Goal: Find contact information: Find contact information

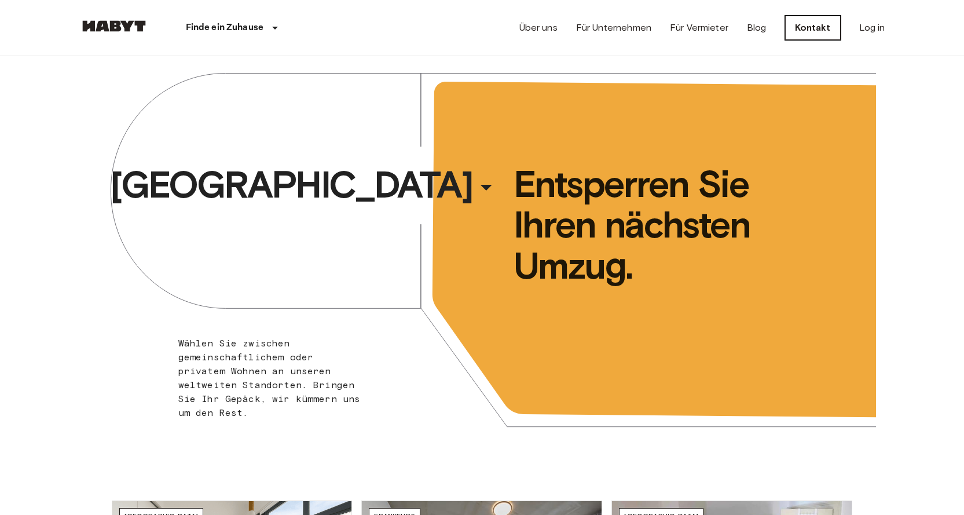
click at [828, 32] on link "Kontakt" at bounding box center [813, 28] width 56 height 24
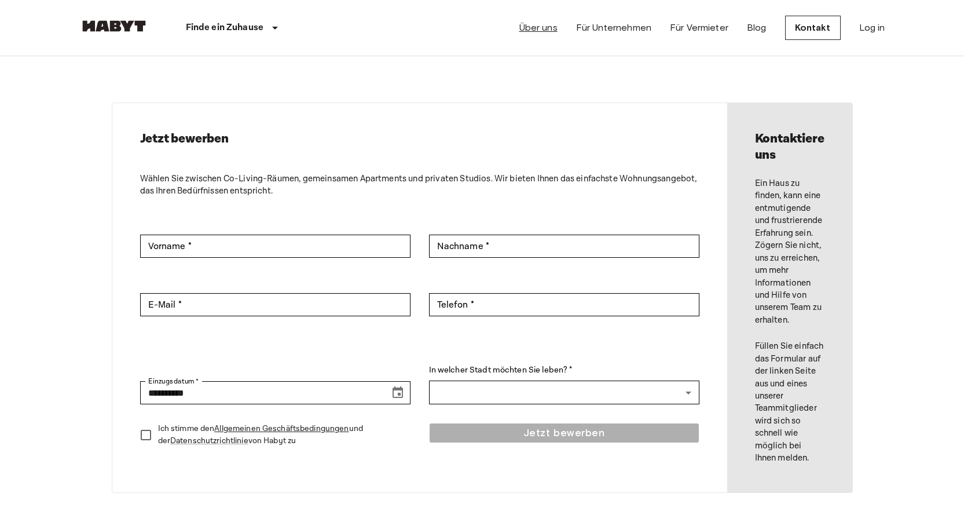
click at [548, 23] on link "Über uns" at bounding box center [538, 28] width 38 height 14
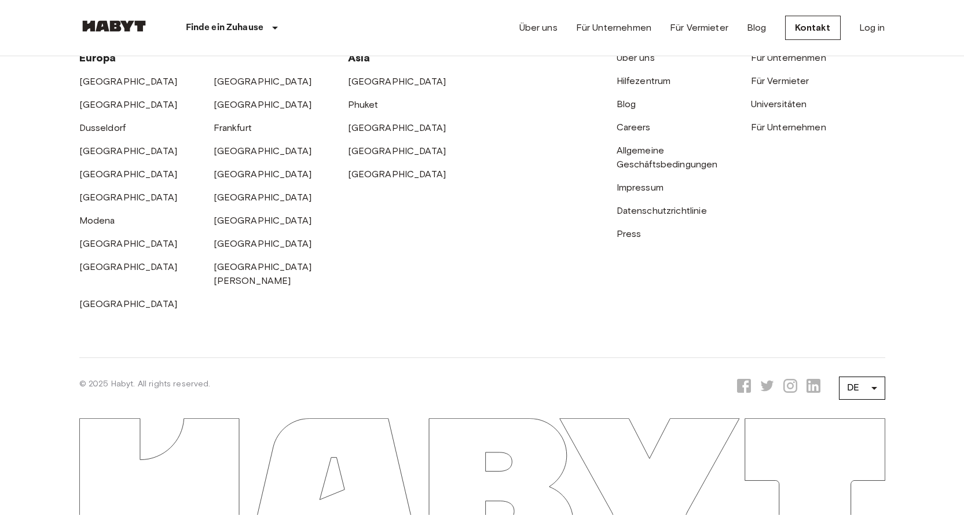
scroll to position [3821, 0]
click at [650, 193] on link "Impressum" at bounding box center [640, 187] width 47 height 11
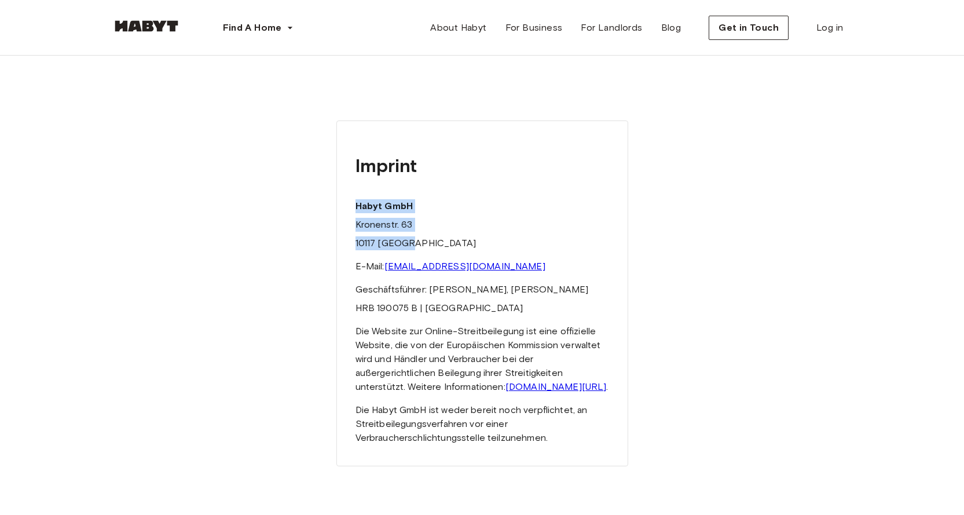
drag, startPoint x: 355, startPoint y: 204, endPoint x: 416, endPoint y: 250, distance: 75.6
click at [416, 249] on div "Imprint Habyt GmbH Kronenstr. 63 10117 [GEOGRAPHIC_DATA] E-Mail: [EMAIL_ADDRESS…" at bounding box center [482, 293] width 292 height 346
copy div "Habyt GmbH Kronenstr. 63 10117 [GEOGRAPHIC_DATA]"
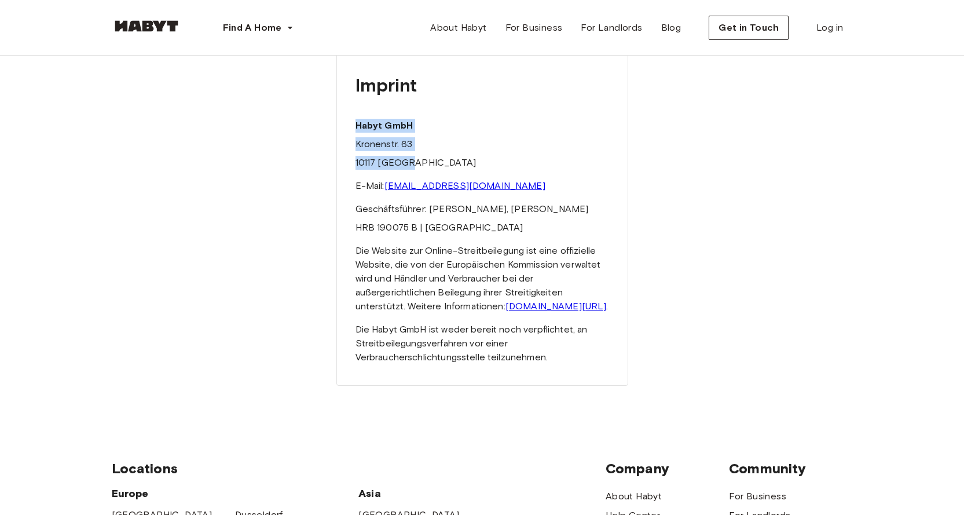
scroll to position [174, 0]
